Goal: Information Seeking & Learning: Check status

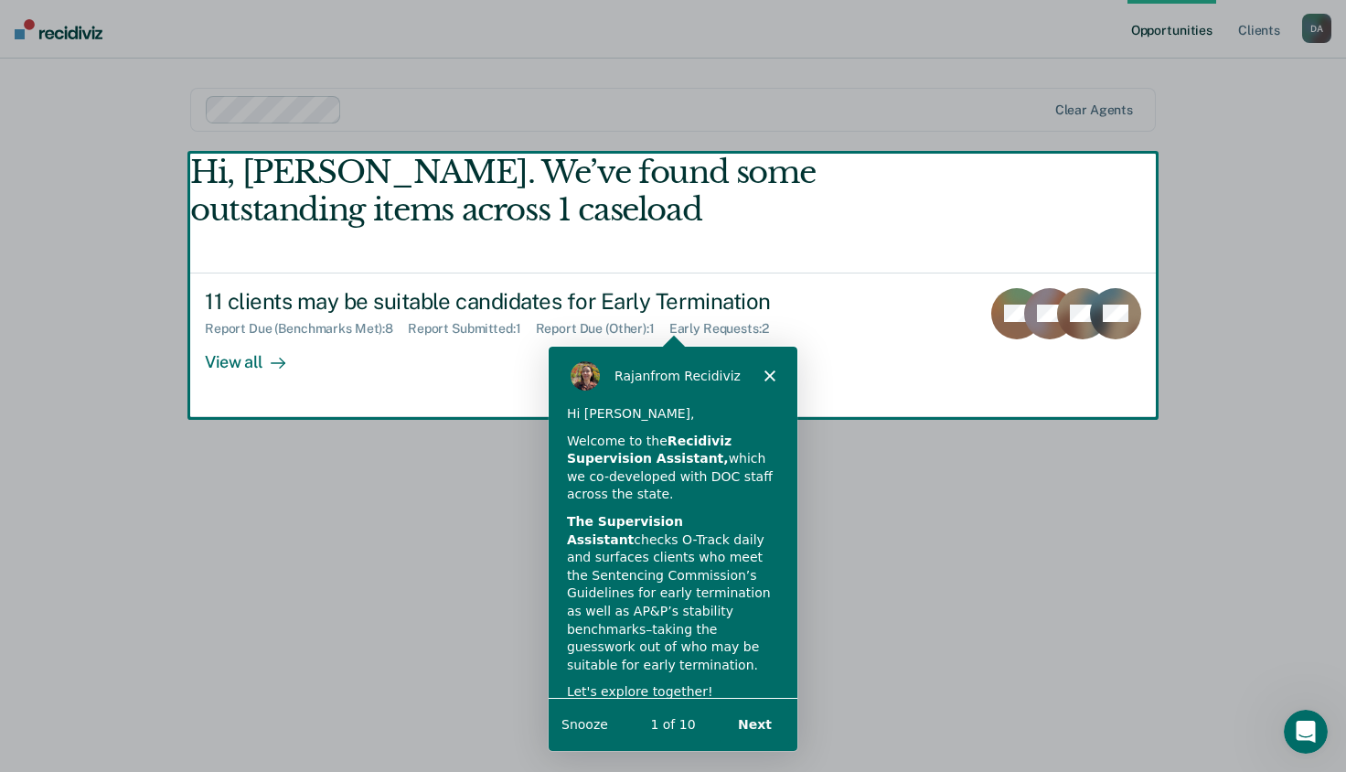
click at [766, 720] on button "Next" at bounding box center [754, 723] width 70 height 37
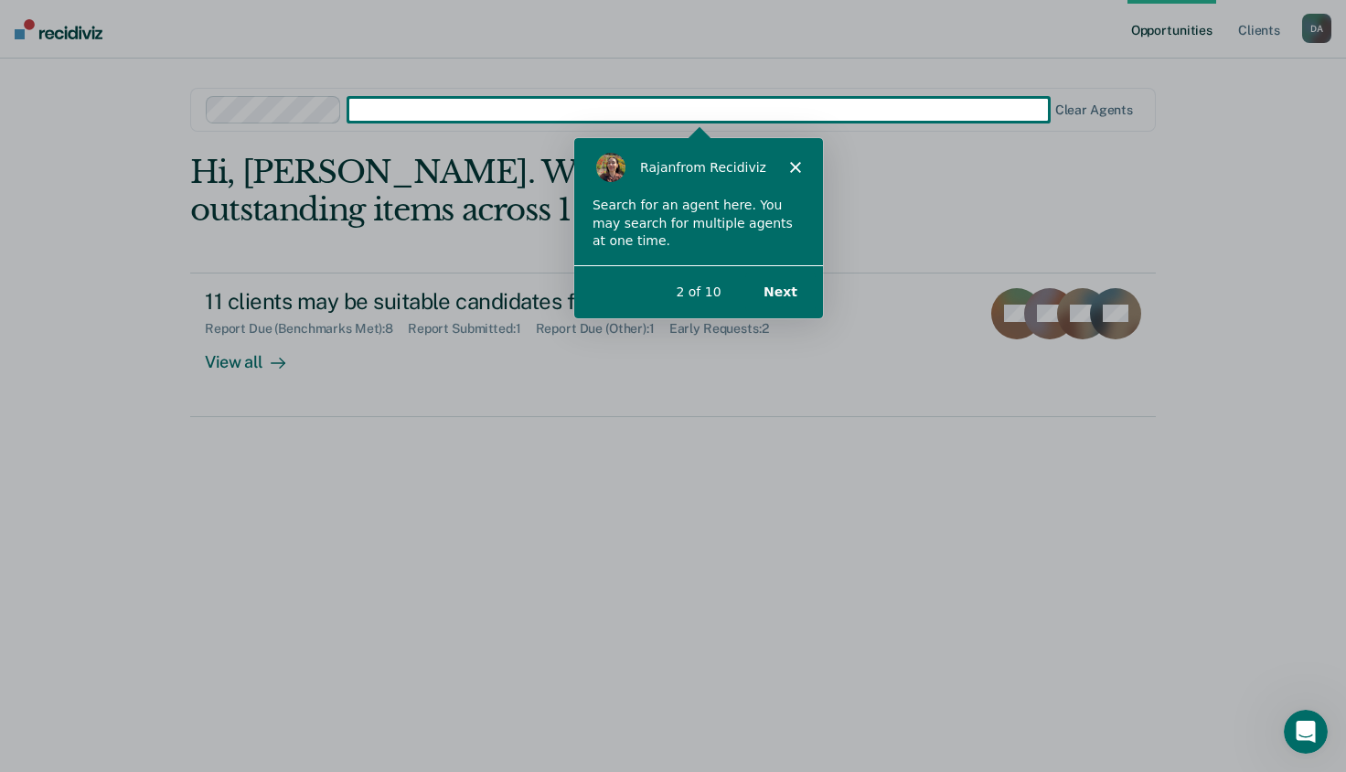
click at [782, 292] on button "Next" at bounding box center [779, 290] width 70 height 37
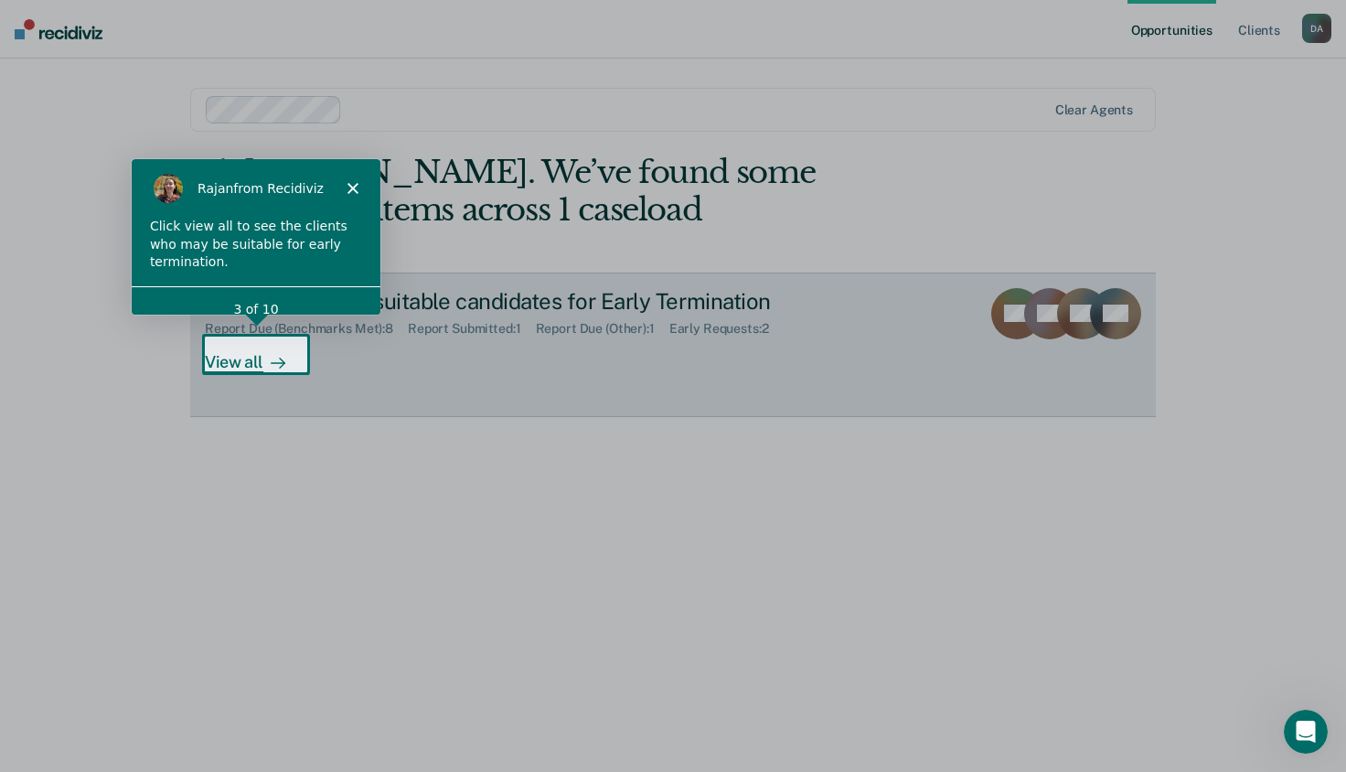
click at [264, 365] on div at bounding box center [274, 361] width 22 height 21
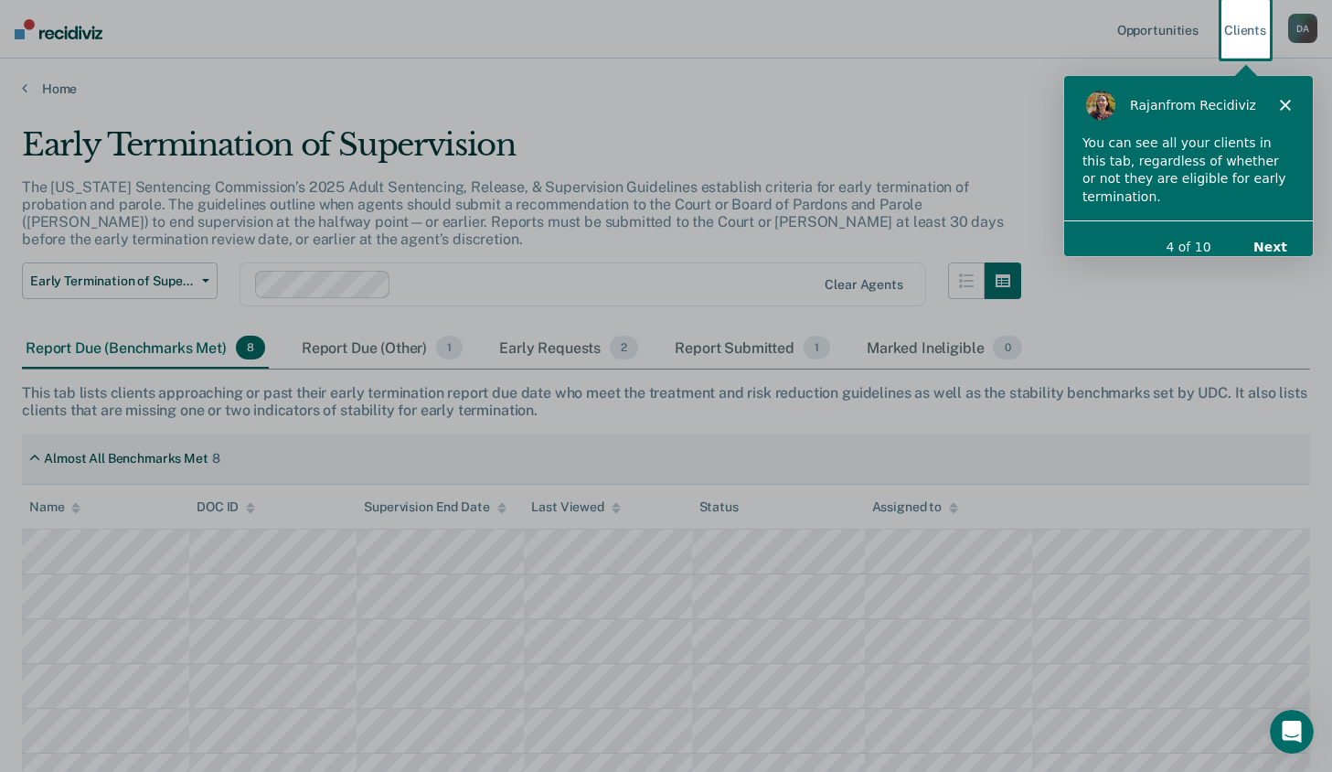
click at [1272, 232] on button "Next" at bounding box center [1270, 245] width 70 height 37
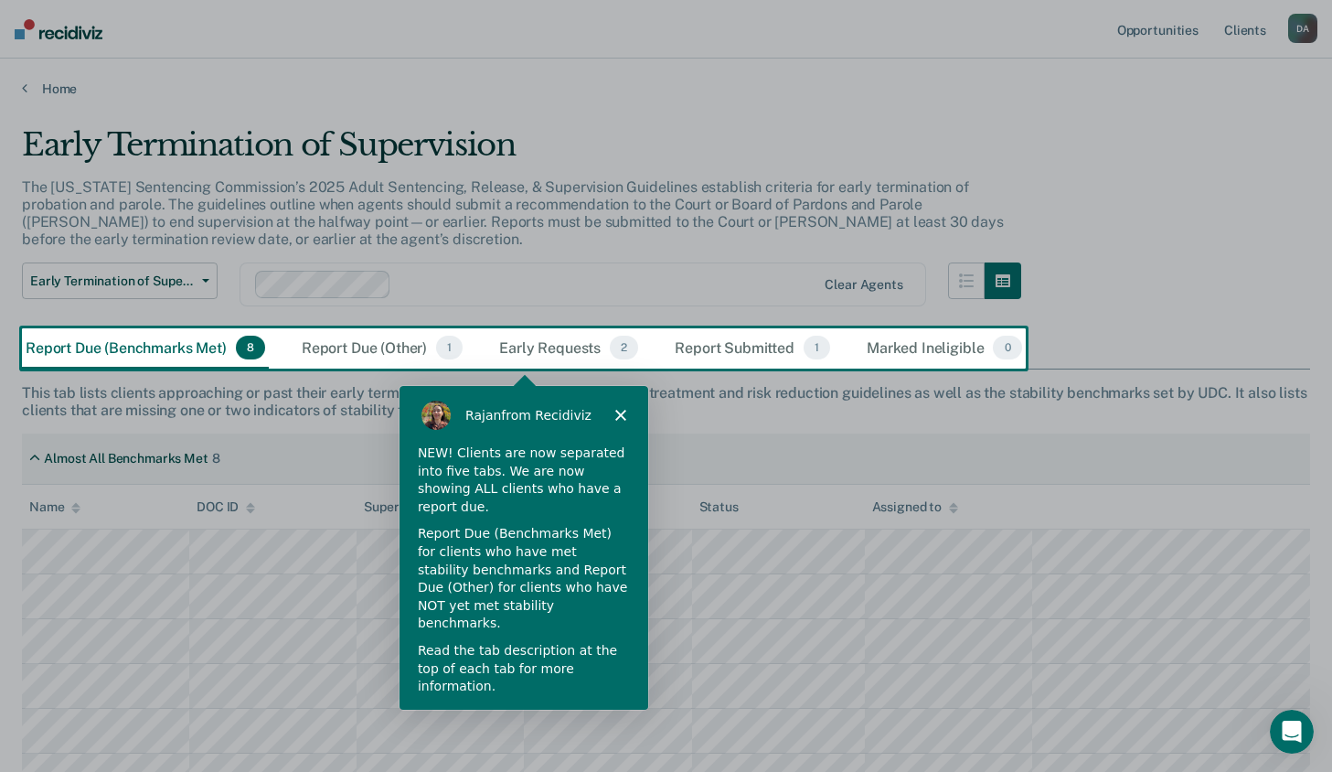
click at [602, 717] on button "Next" at bounding box center [604, 735] width 70 height 37
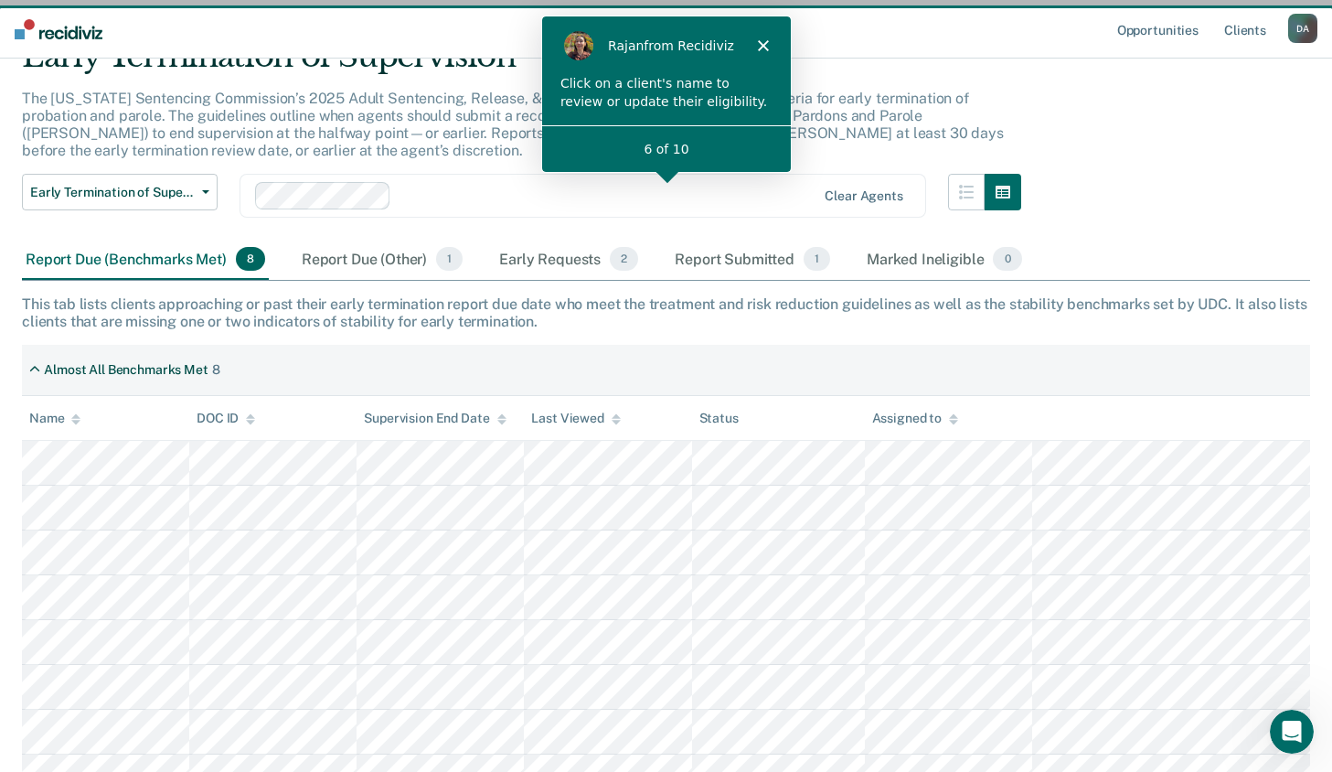
scroll to position [169, 0]
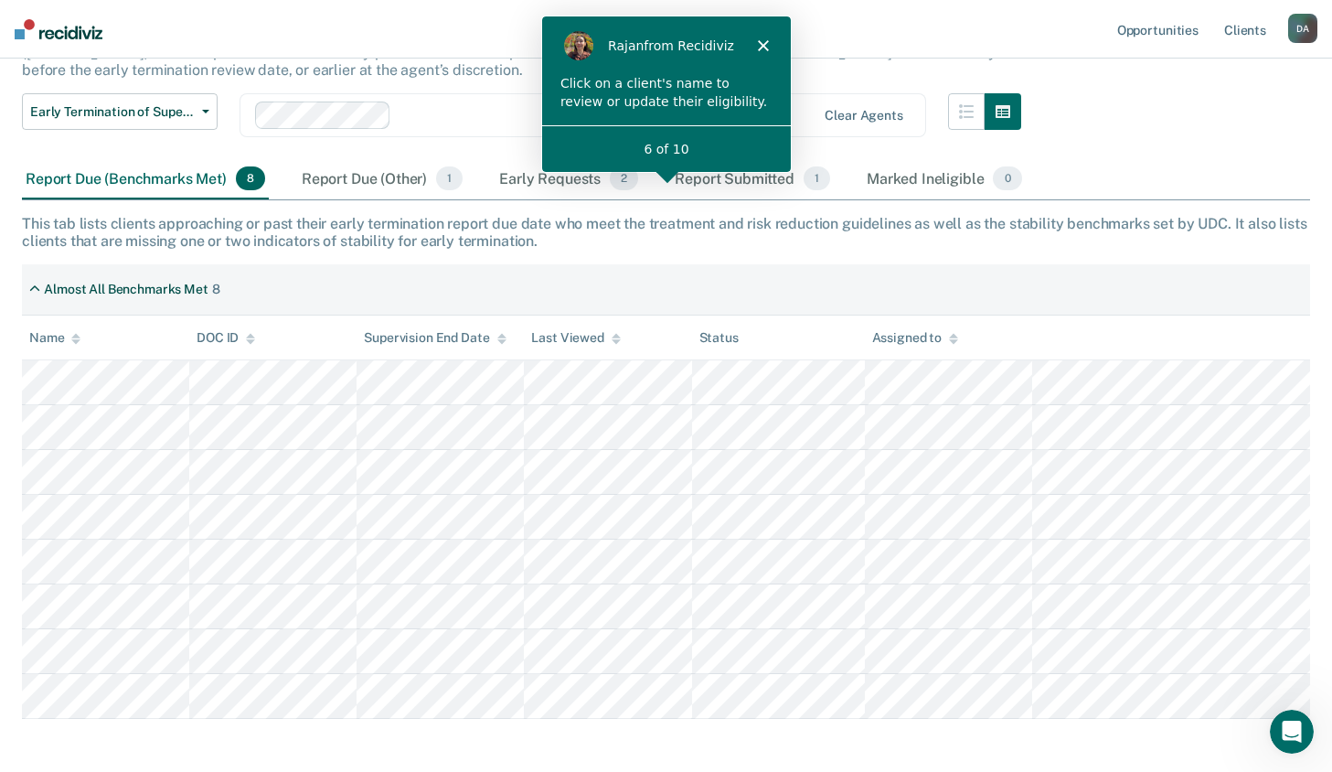
click at [762, 45] on polygon "Close" at bounding box center [761, 44] width 11 height 11
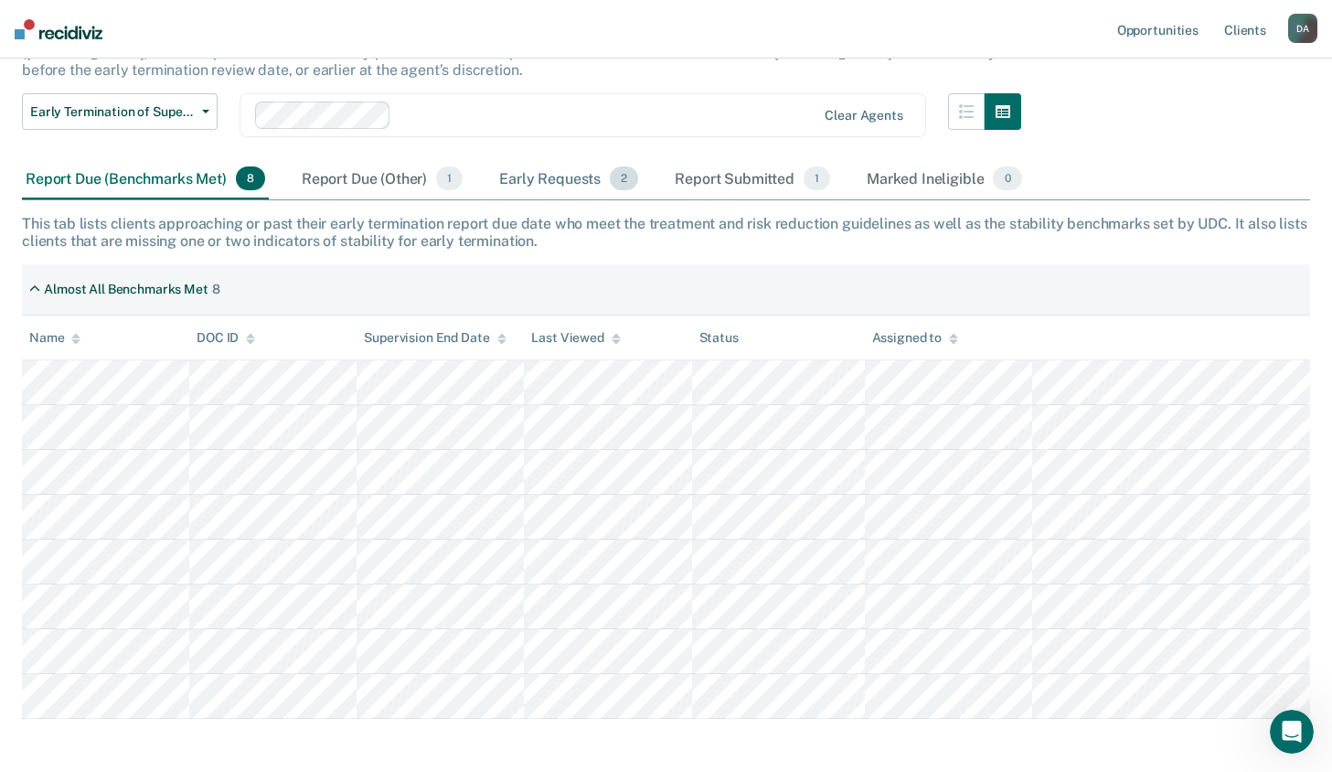
click at [577, 177] on div "Early Requests 2" at bounding box center [569, 179] width 146 height 40
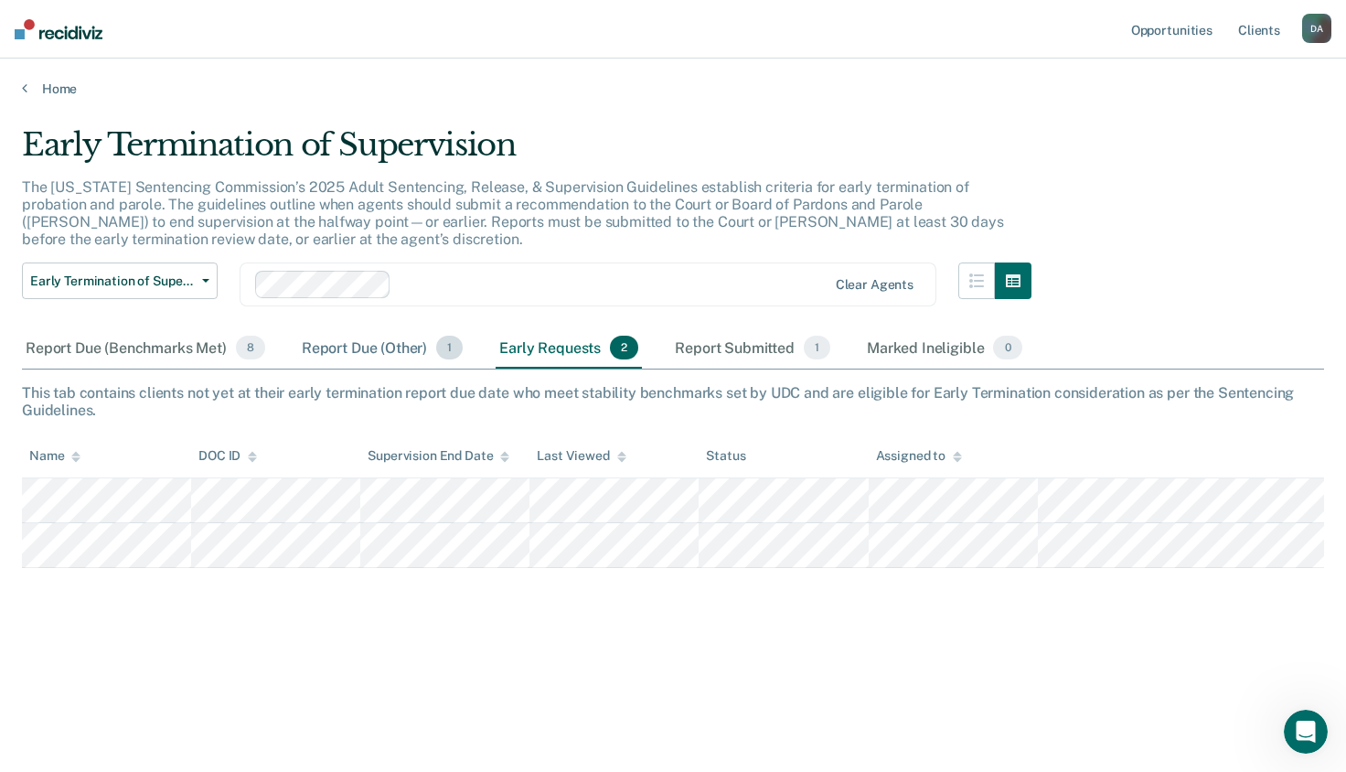
click at [373, 343] on div "Report Due (Other) 1" at bounding box center [382, 348] width 168 height 40
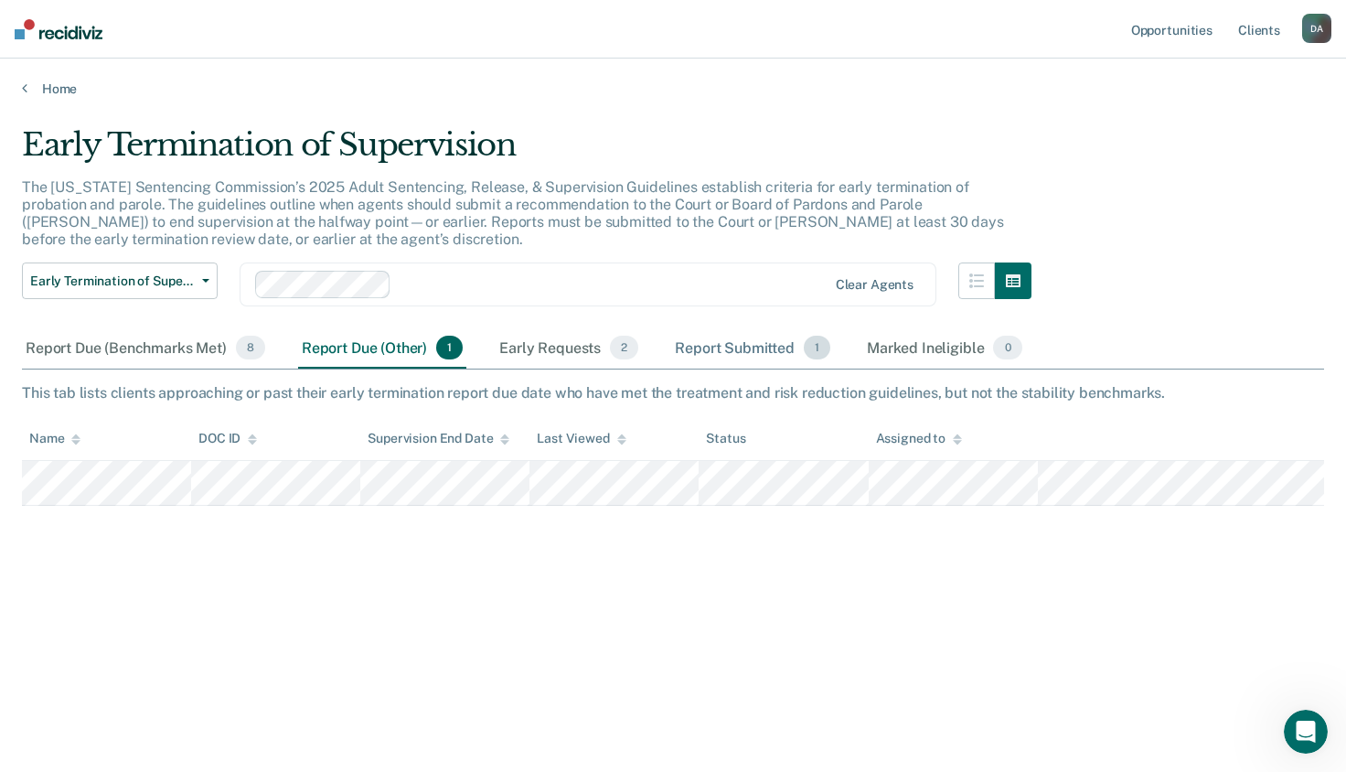
click at [725, 351] on div "Report Submitted 1" at bounding box center [752, 348] width 163 height 40
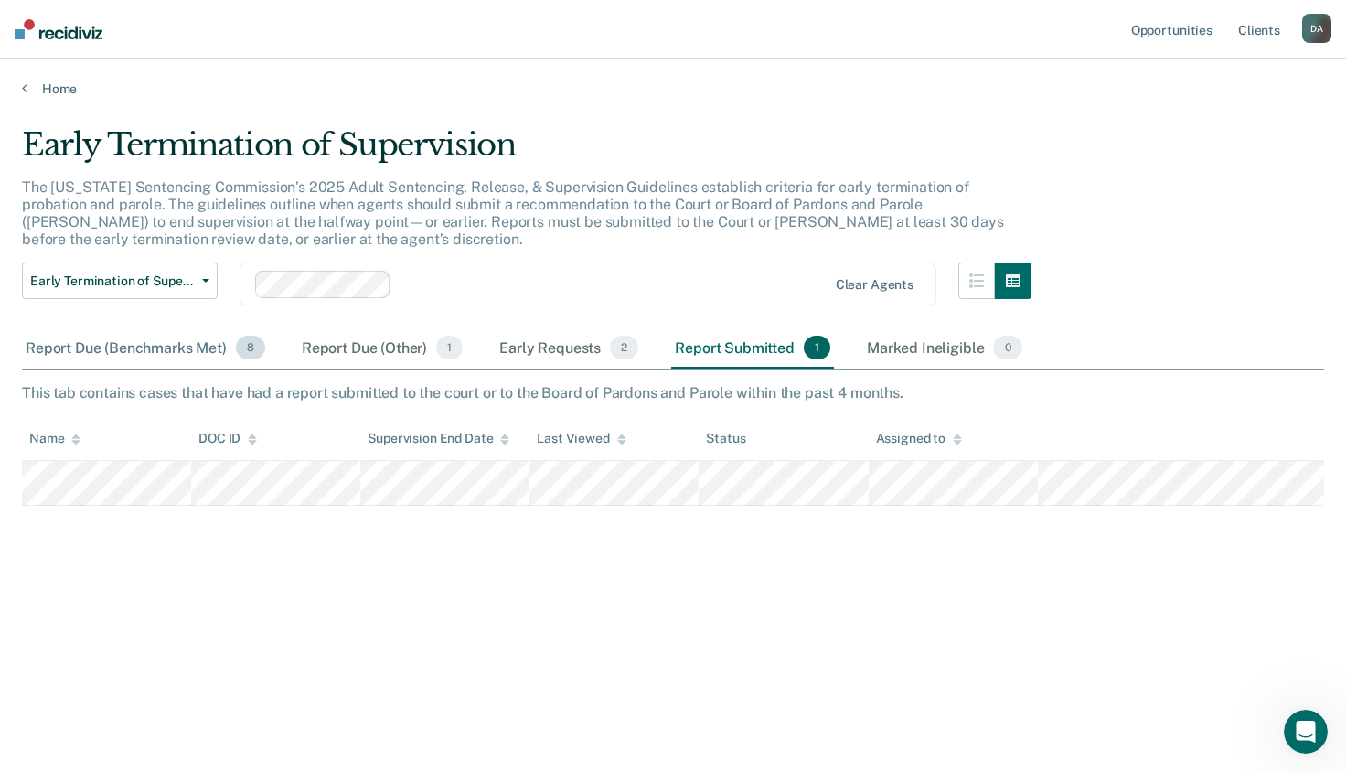
click at [171, 344] on div "Report Due (Benchmarks Met) 8" at bounding box center [145, 348] width 247 height 40
